Goal: Information Seeking & Learning: Learn about a topic

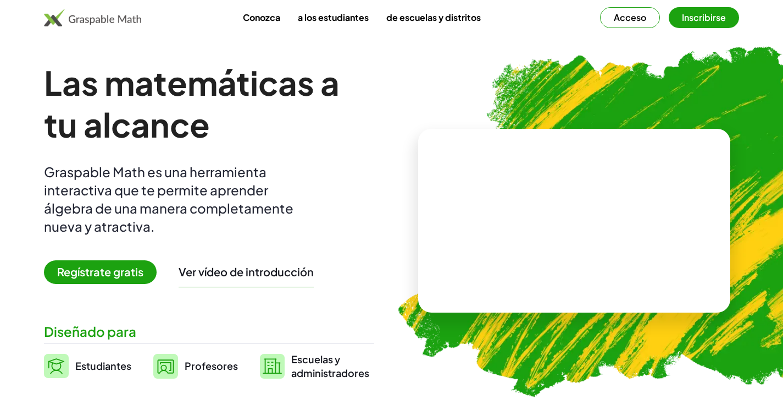
click at [498, 125] on img at bounding box center [633, 216] width 515 height 434
click at [549, 220] on video at bounding box center [574, 220] width 165 height 82
click at [606, 233] on div at bounding box center [572, 209] width 188 height 88
click at [604, 212] on div at bounding box center [576, 209] width 97 height 41
click at [633, 20] on font "Acceso" at bounding box center [630, 18] width 32 height 12
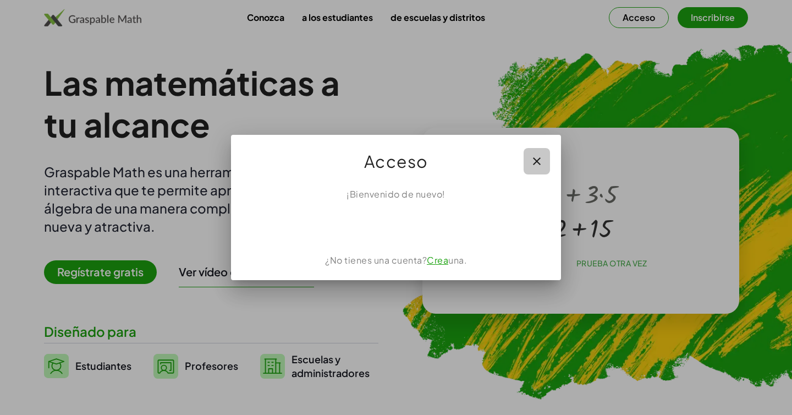
click at [533, 157] on icon "button" at bounding box center [536, 160] width 13 height 13
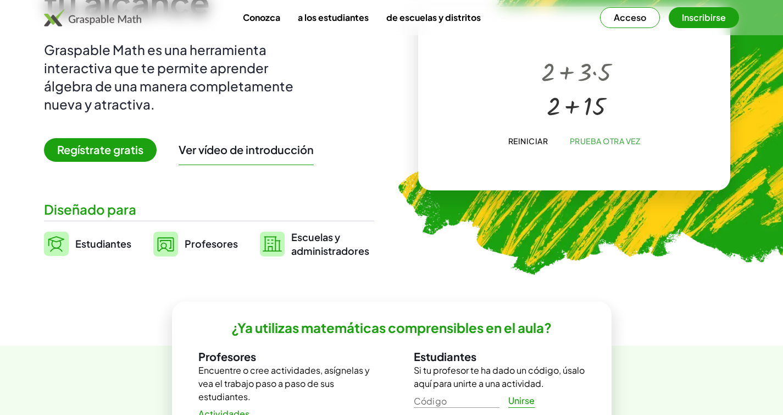
scroll to position [226, 0]
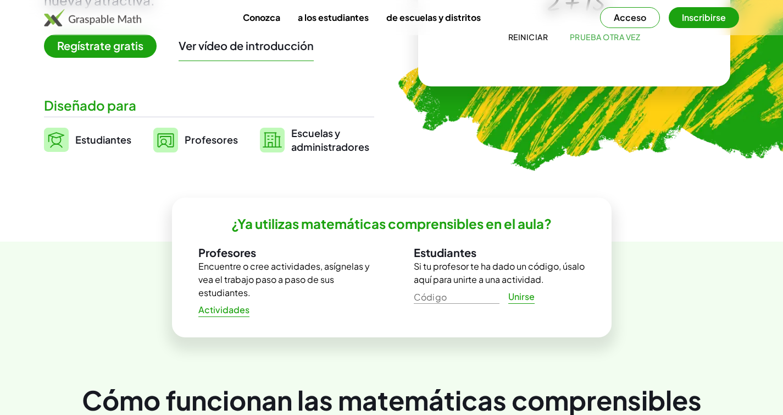
click at [204, 140] on font "Profesores" at bounding box center [211, 139] width 53 height 13
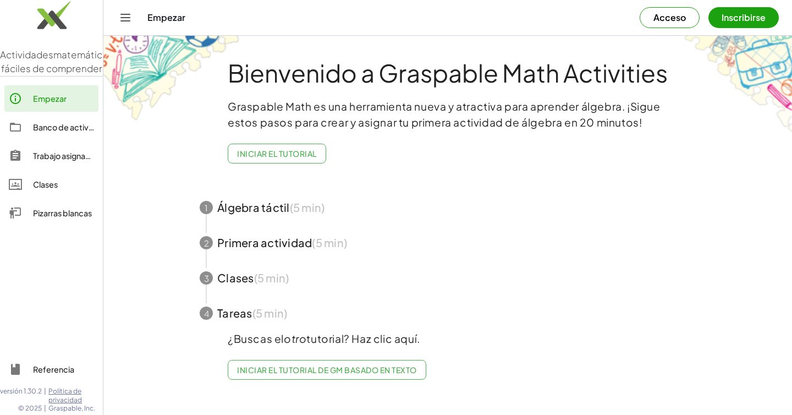
click at [250, 206] on span "button" at bounding box center [447, 207] width 522 height 35
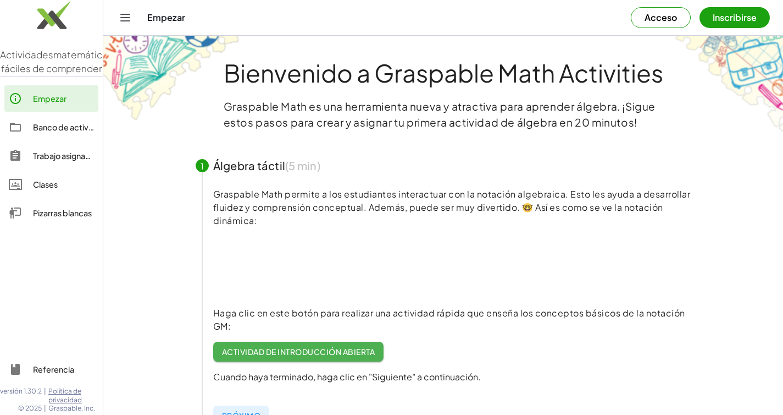
click at [207, 166] on div "1" at bounding box center [202, 165] width 13 height 13
click at [230, 167] on span "button" at bounding box center [444, 165] width 522 height 35
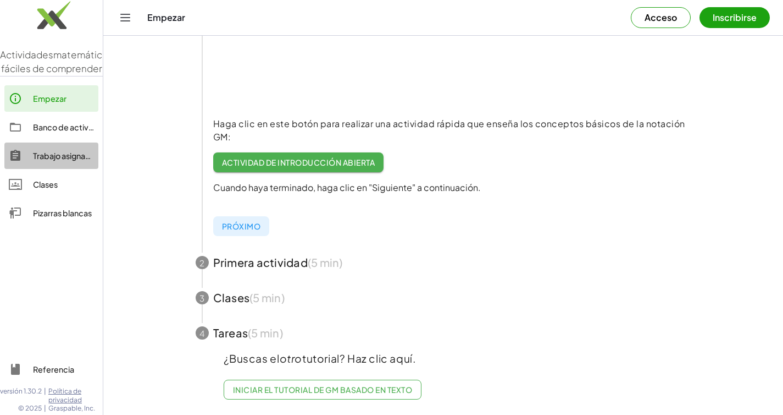
click at [49, 161] on font "Trabajo asignado" at bounding box center [64, 156] width 63 height 10
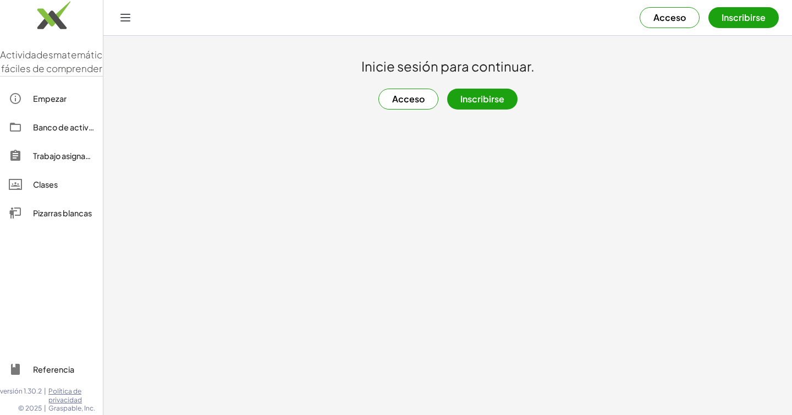
click at [57, 132] on font "Banco de actividades" at bounding box center [73, 127] width 81 height 10
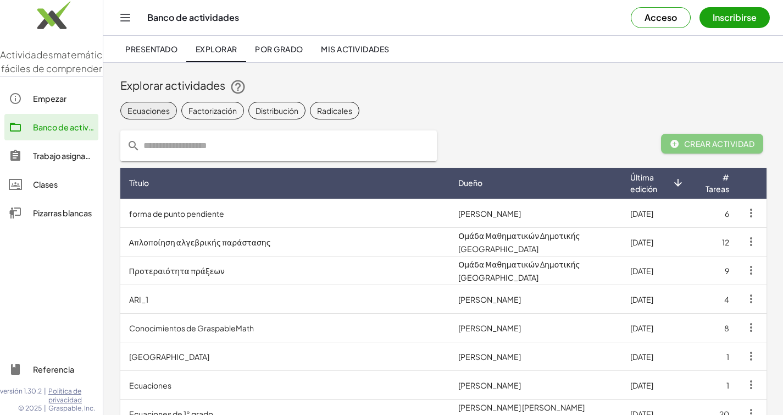
click at [147, 110] on font "Ecuaciones" at bounding box center [149, 111] width 42 height 10
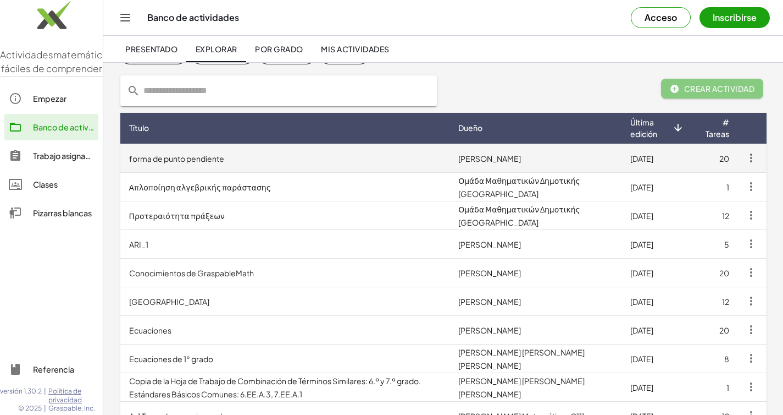
scroll to position [59, 0]
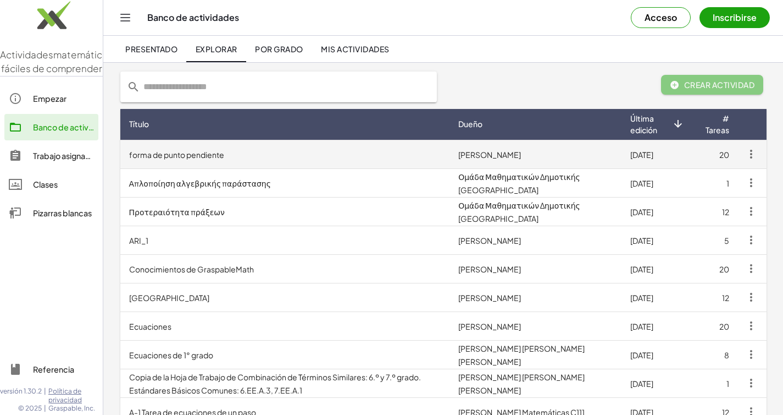
click at [169, 154] on font "forma de punto pendiente" at bounding box center [176, 155] width 95 height 10
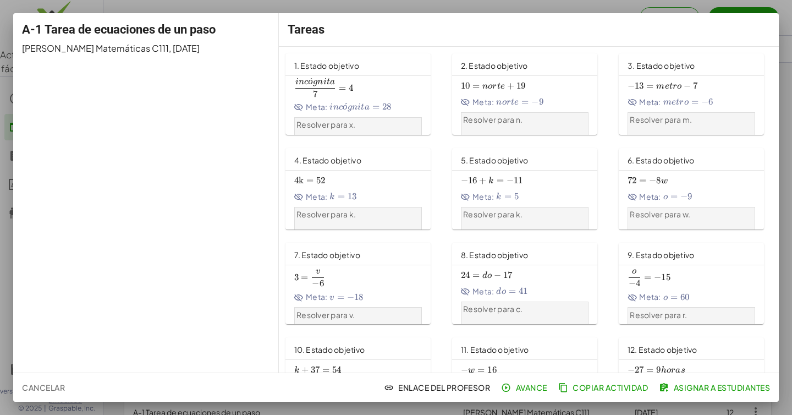
click at [310, 107] on font "Meta:" at bounding box center [316, 107] width 21 height 10
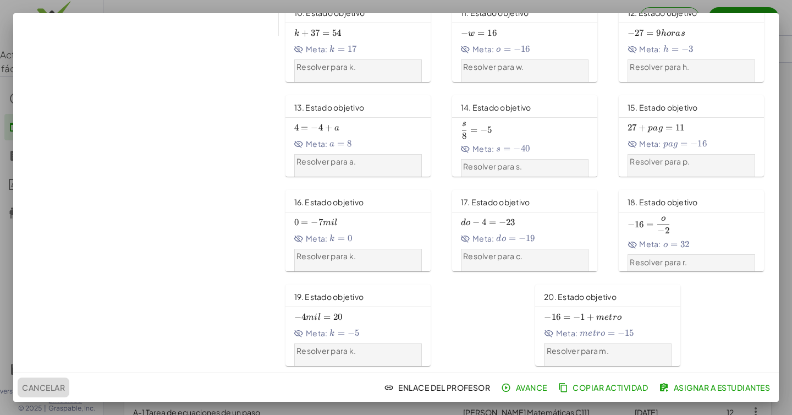
click at [24, 390] on font "Cancelar" at bounding box center [43, 387] width 43 height 10
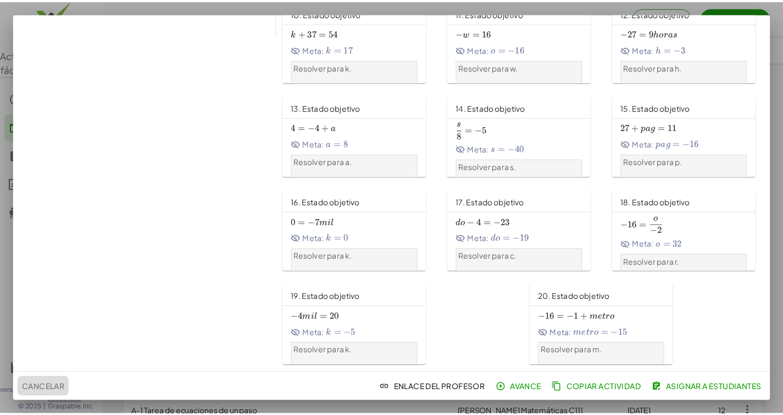
scroll to position [59, 0]
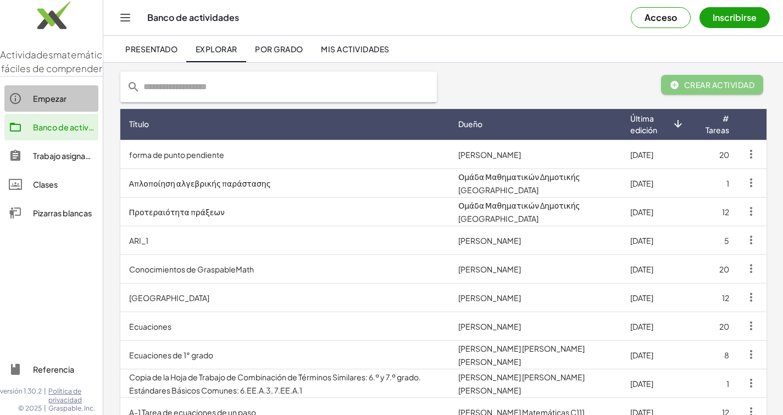
click at [43, 103] on font "Empezar" at bounding box center [50, 98] width 34 height 10
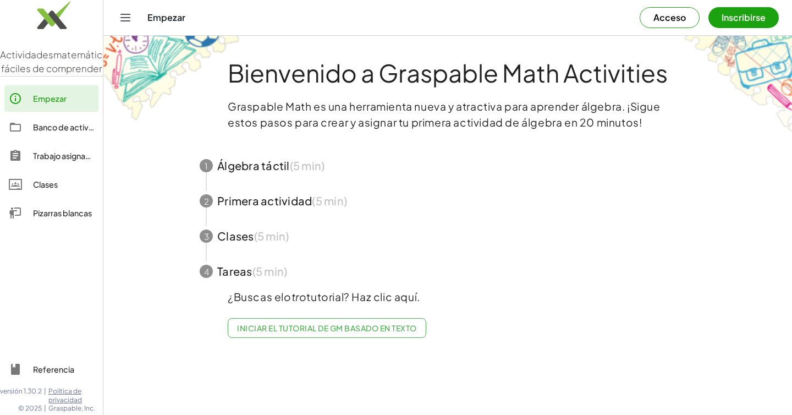
click at [115, 11] on header "Empezar Acceso Inscribirse" at bounding box center [447, 18] width 688 height 36
click at [123, 20] on icon "Cambiar navegación" at bounding box center [125, 17] width 13 height 13
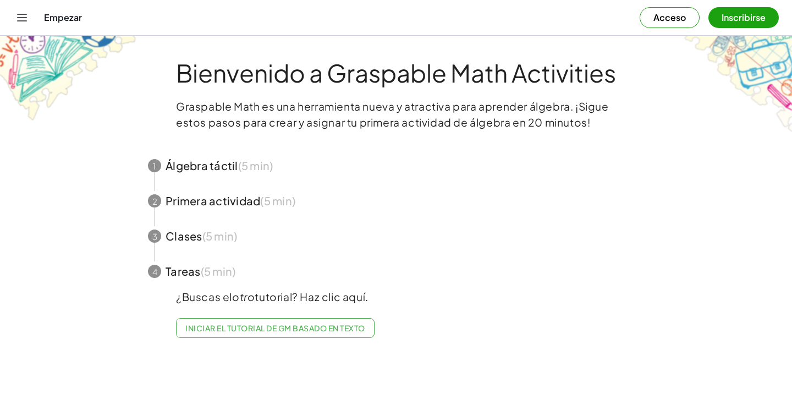
click at [18, 15] on icon "Cambiar navegación" at bounding box center [21, 17] width 13 height 13
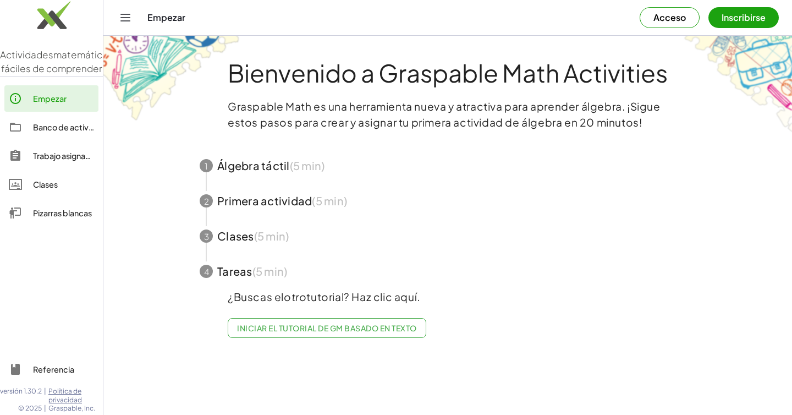
click at [45, 18] on img at bounding box center [51, 18] width 103 height 47
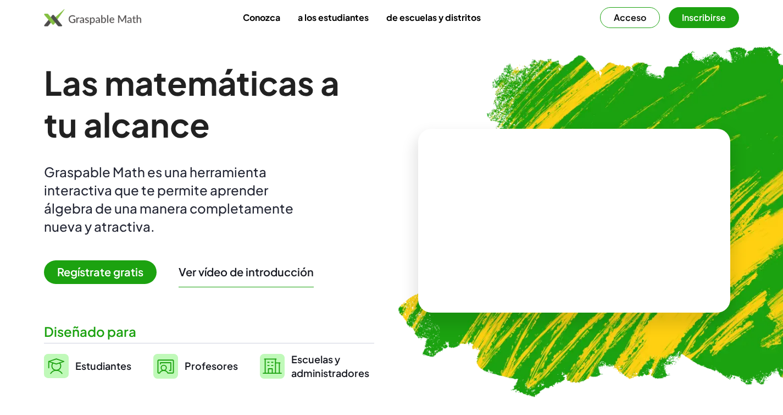
click at [185, 365] on font "Profesores" at bounding box center [211, 365] width 53 height 13
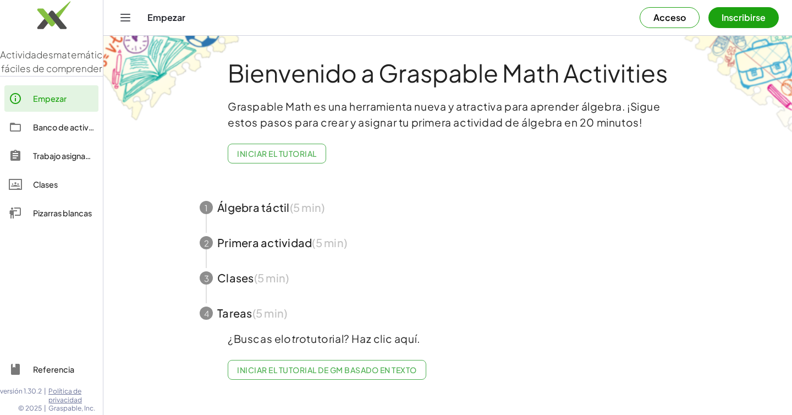
click at [250, 208] on span "button" at bounding box center [447, 207] width 522 height 35
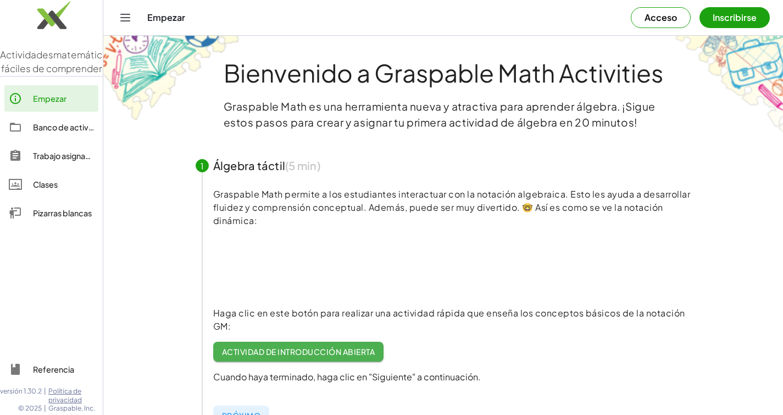
click at [220, 161] on span "button" at bounding box center [444, 165] width 522 height 35
click at [647, 16] on font "Acceso" at bounding box center [661, 18] width 32 height 12
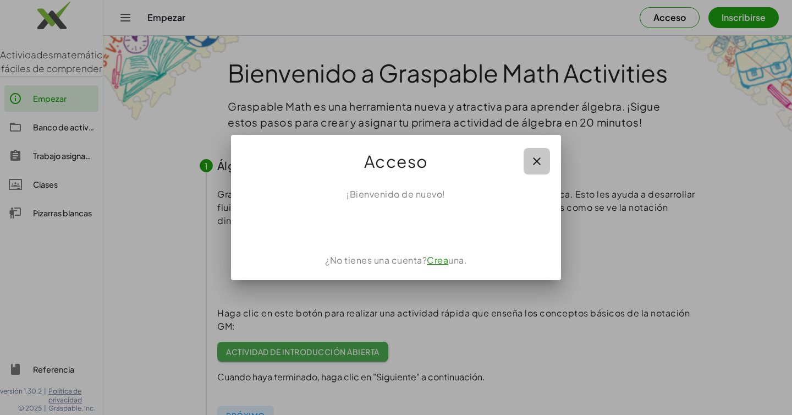
click at [535, 158] on icon "button" at bounding box center [536, 160] width 13 height 13
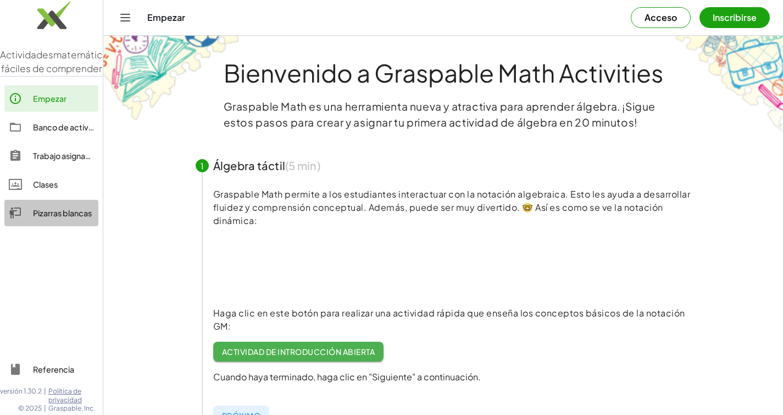
click at [43, 218] on font "Pizarras blancas" at bounding box center [62, 213] width 59 height 10
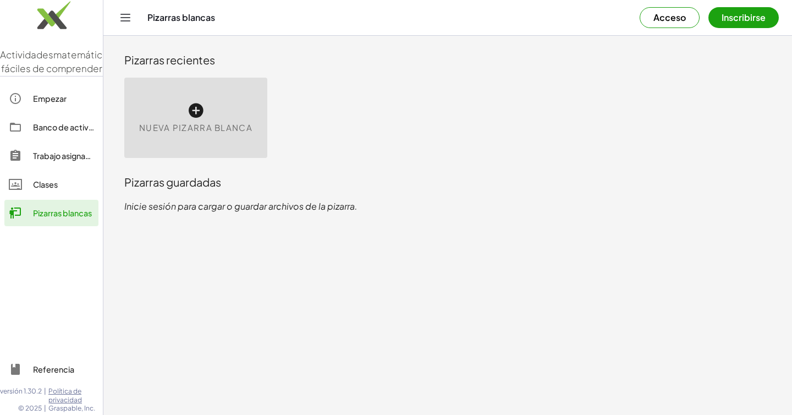
click at [191, 113] on icon at bounding box center [196, 111] width 18 height 18
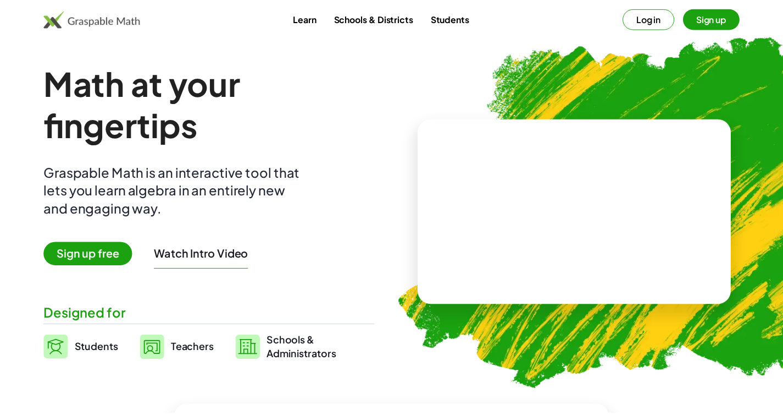
scroll to position [189, 0]
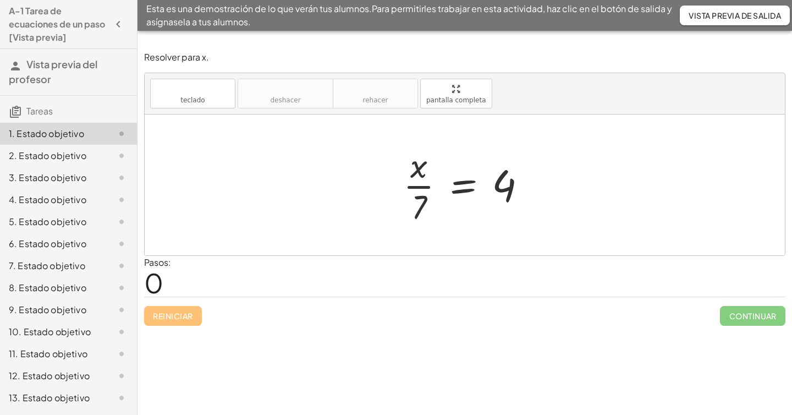
click at [151, 284] on font "0" at bounding box center [153, 283] width 19 height 34
click at [52, 154] on font "2. Estado objetivo" at bounding box center [48, 156] width 78 height 12
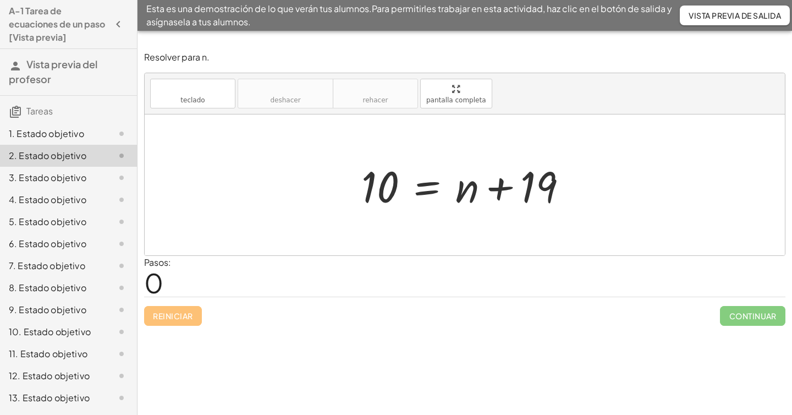
click at [145, 284] on font "0" at bounding box center [153, 283] width 19 height 34
click at [35, 78] on font "Vista previa del profesor" at bounding box center [53, 71] width 89 height 27
click at [28, 69] on font "Vista previa del profesor" at bounding box center [53, 71] width 89 height 27
click at [112, 24] on icon "button" at bounding box center [118, 24] width 13 height 13
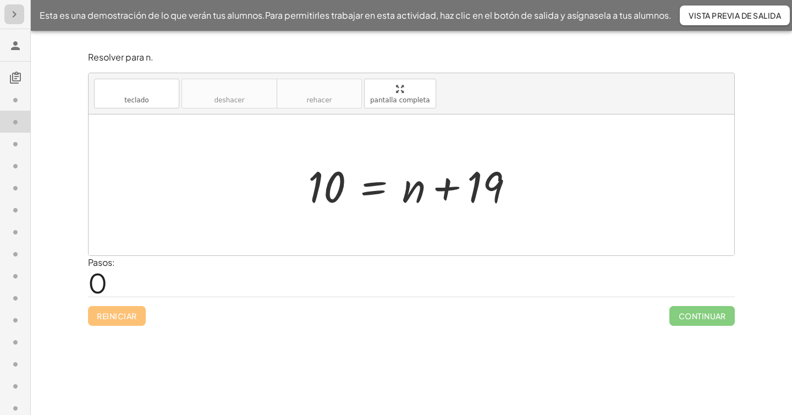
click at [15, 15] on icon "button" at bounding box center [14, 14] width 13 height 13
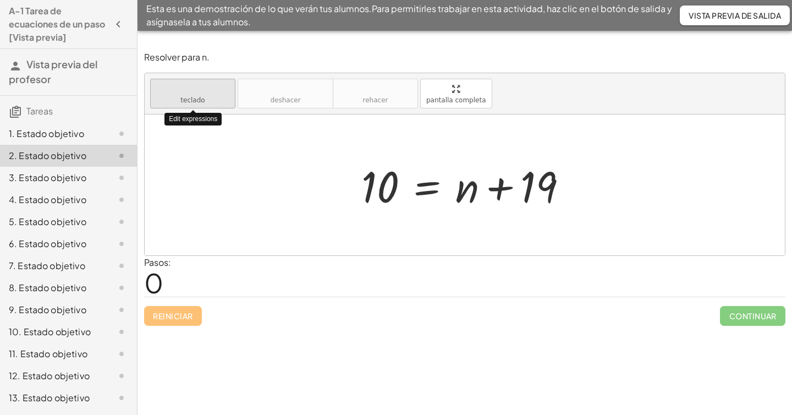
click at [206, 97] on button "teclado teclado" at bounding box center [192, 94] width 85 height 30
click at [467, 202] on div at bounding box center [467, 186] width 24 height 51
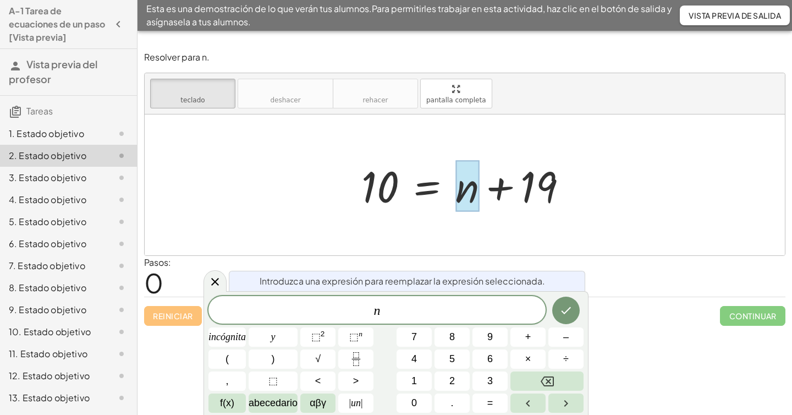
click at [548, 196] on div at bounding box center [469, 185] width 226 height 57
click at [405, 316] on span "n ​" at bounding box center [376, 310] width 337 height 15
click at [492, 401] on font "=" at bounding box center [490, 402] width 6 height 11
click at [490, 337] on font "9" at bounding box center [489, 336] width 5 height 11
click at [566, 310] on icon "Hecho" at bounding box center [566, 310] width 10 height 7
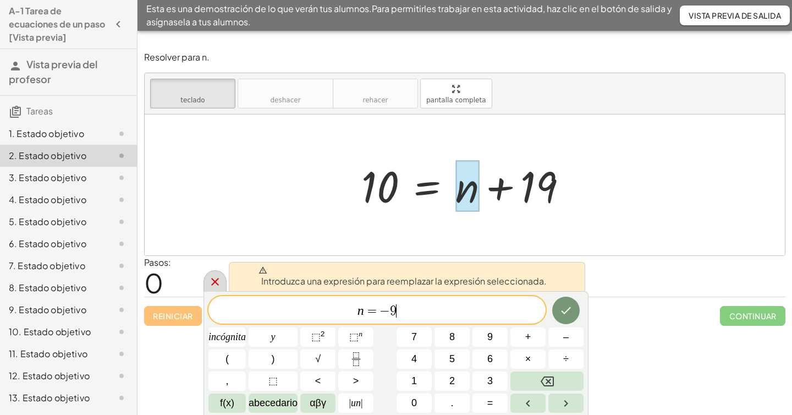
click at [212, 281] on icon at bounding box center [214, 281] width 13 height 13
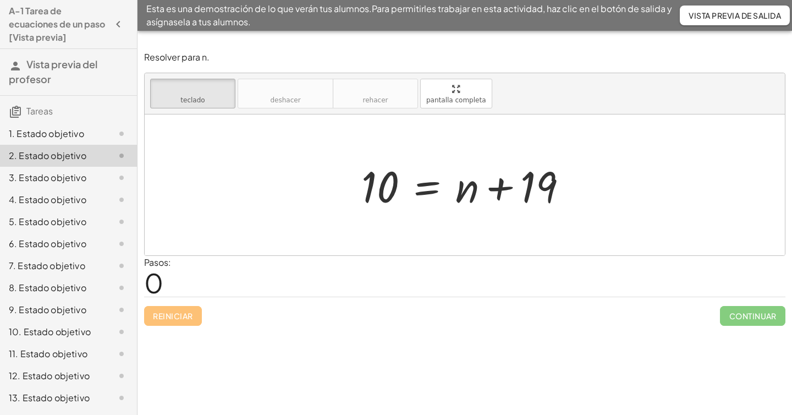
click at [413, 221] on div at bounding box center [465, 184] width 640 height 141
click at [156, 290] on font "0" at bounding box center [153, 283] width 19 height 34
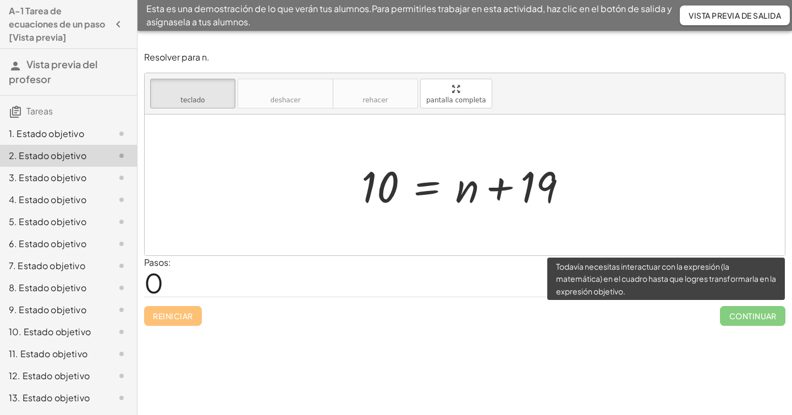
click at [745, 321] on span "Continuar" at bounding box center [752, 316] width 65 height 20
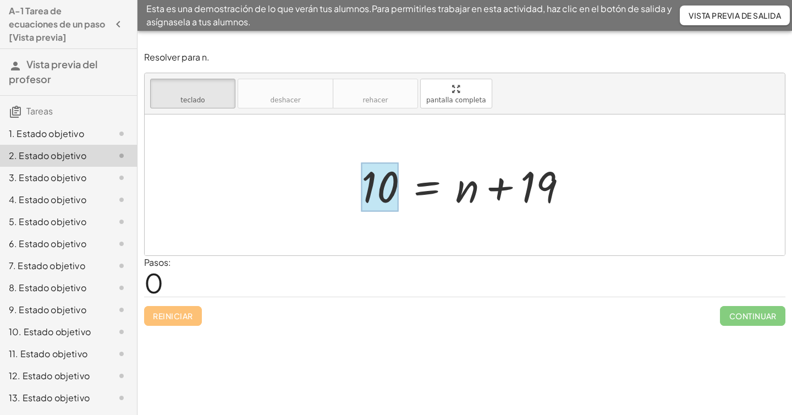
click at [389, 197] on div at bounding box center [379, 187] width 37 height 49
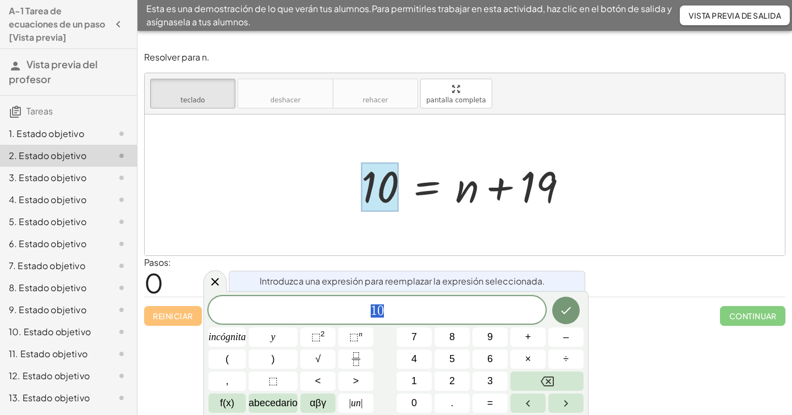
click at [432, 192] on div at bounding box center [469, 185] width 226 height 57
click at [429, 194] on div at bounding box center [469, 185] width 226 height 57
click at [424, 188] on div at bounding box center [469, 185] width 226 height 57
click at [478, 194] on div at bounding box center [469, 185] width 226 height 57
click at [536, 387] on button "Retroceso" at bounding box center [546, 380] width 73 height 19
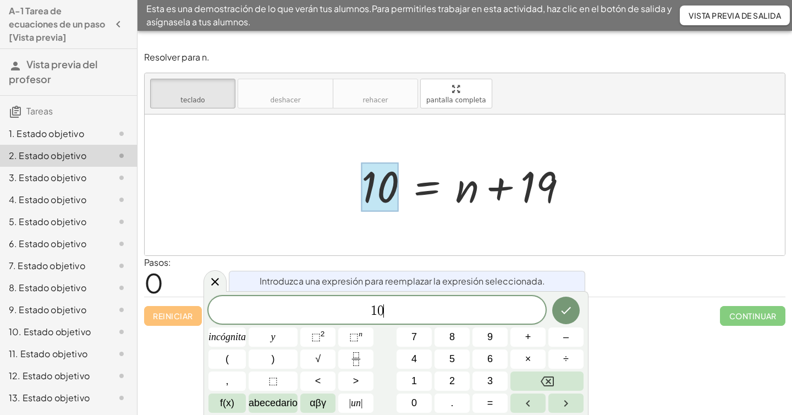
click at [416, 319] on div "1 0 ​" at bounding box center [376, 309] width 337 height 27
click at [401, 217] on div at bounding box center [465, 184] width 640 height 141
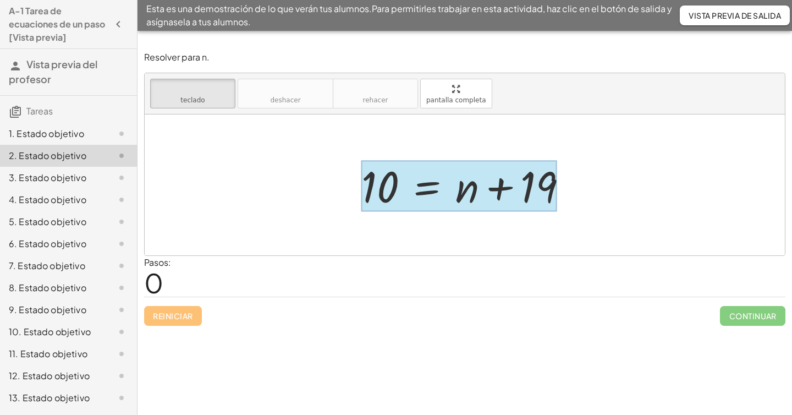
click at [439, 196] on div at bounding box center [459, 186] width 196 height 51
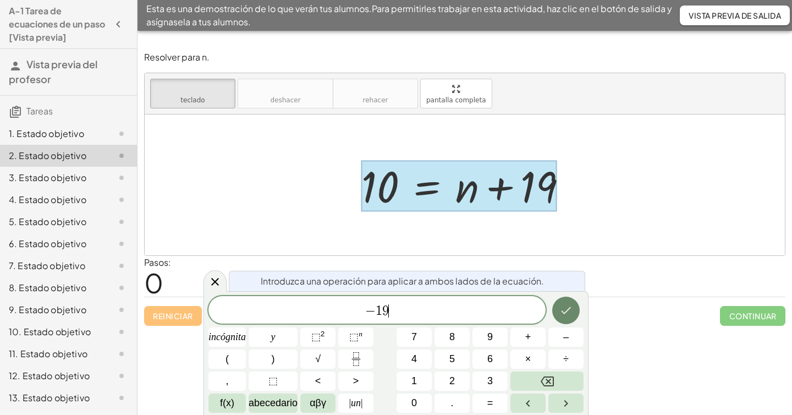
click at [563, 305] on icon "Hecho" at bounding box center [565, 309] width 13 height 13
click at [209, 281] on icon at bounding box center [214, 280] width 13 height 13
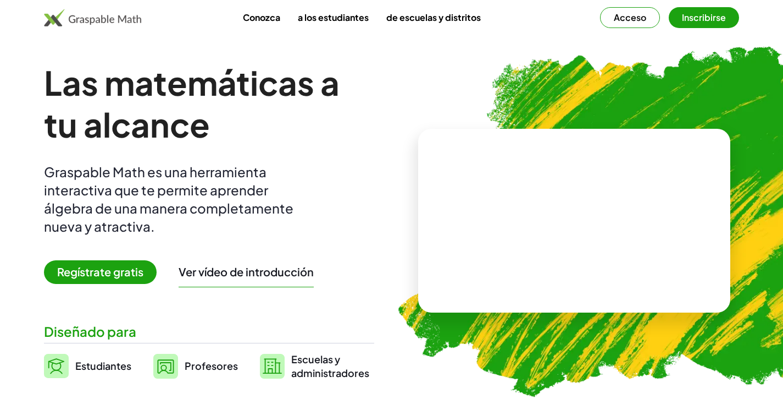
click at [582, 213] on video at bounding box center [574, 220] width 165 height 82
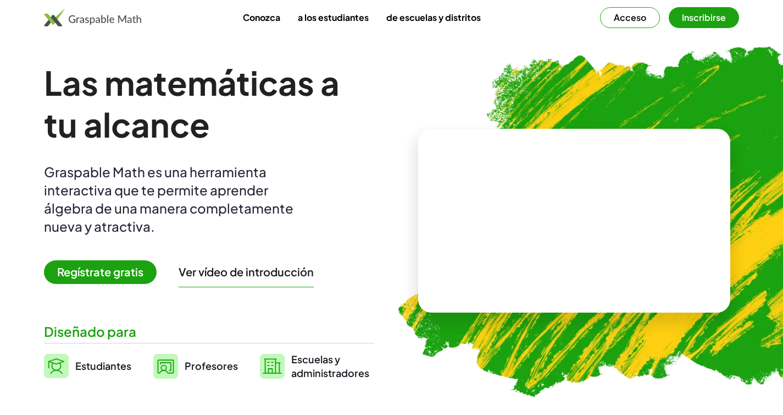
click at [582, 262] on video at bounding box center [574, 220] width 165 height 82
click at [582, 277] on div "+ 2 + · 3 · 5 ×" at bounding box center [574, 221] width 313 height 184
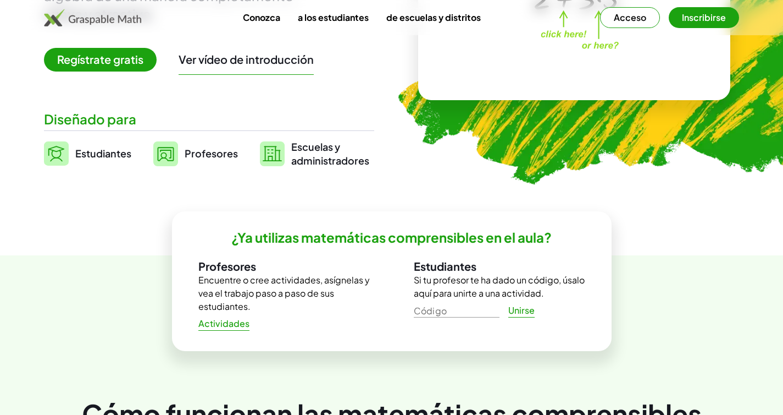
scroll to position [222, 0]
